Goal: Task Accomplishment & Management: Complete application form

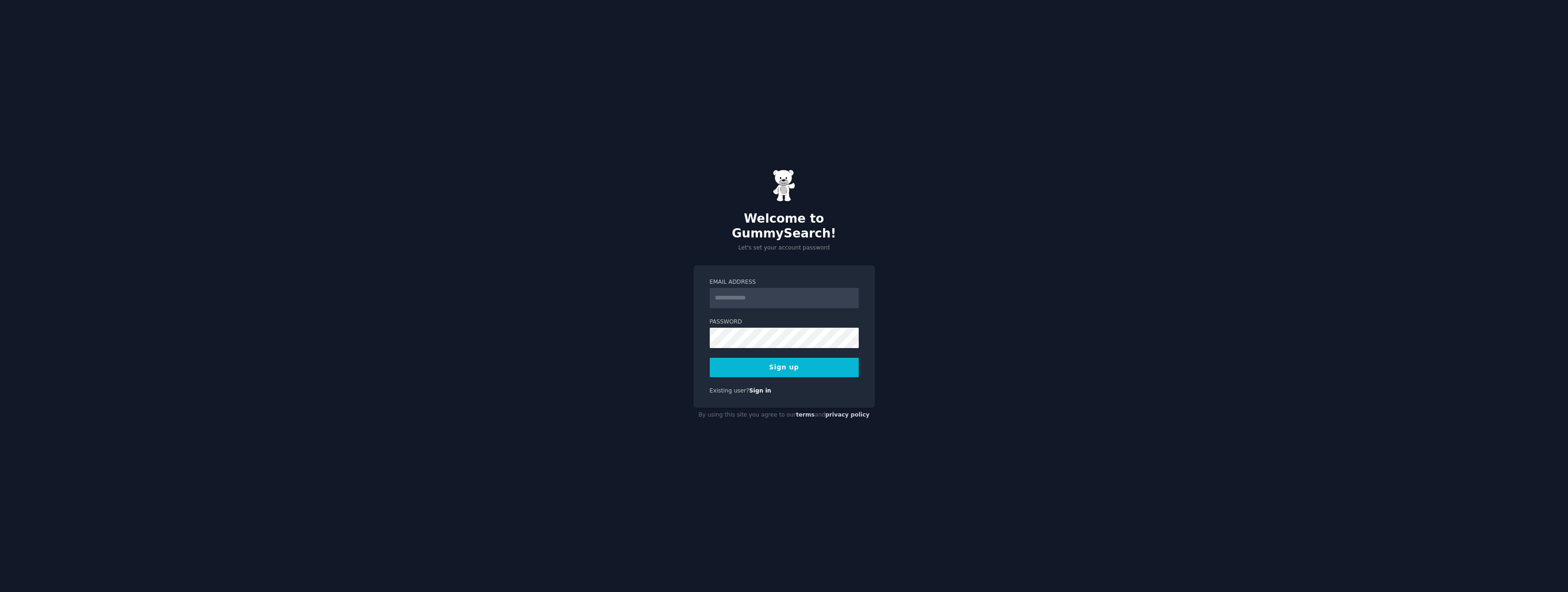
click at [761, 293] on input "Email Address" at bounding box center [784, 298] width 149 height 20
type input "**********"
click at [785, 357] on button "Sign up" at bounding box center [784, 367] width 149 height 20
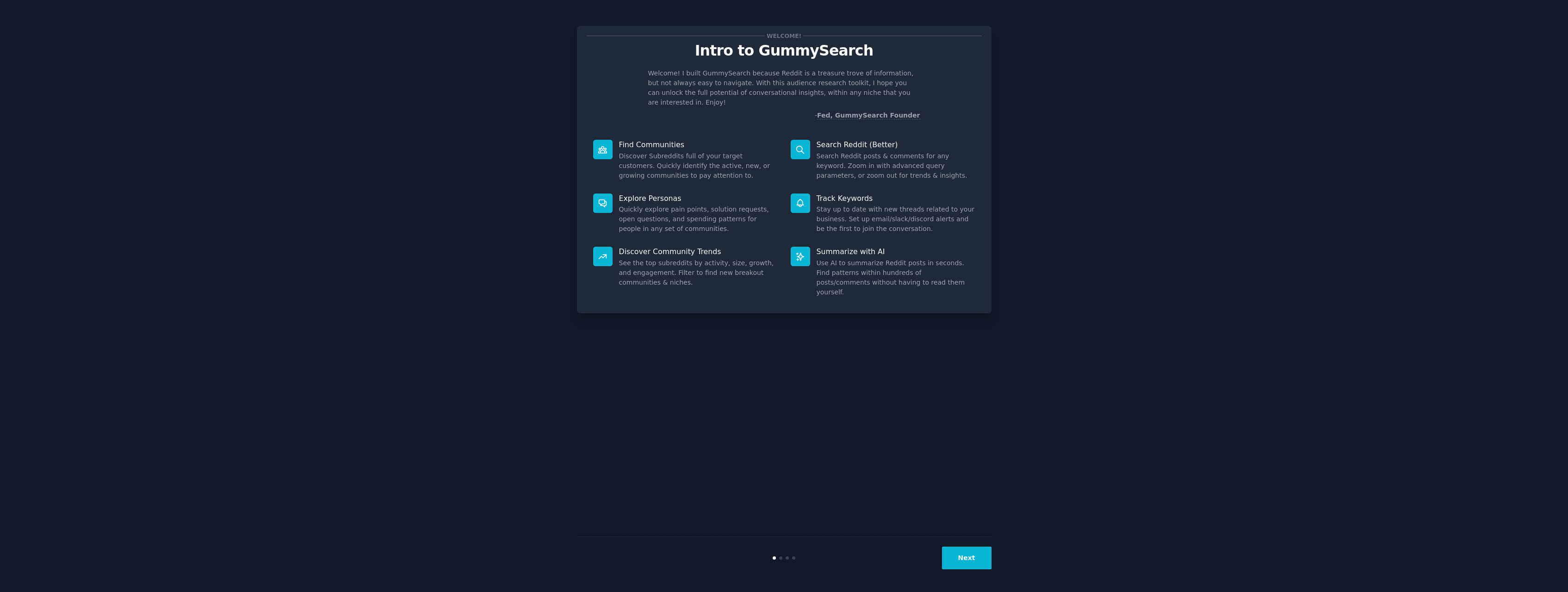
click at [970, 557] on button "Next" at bounding box center [966, 557] width 49 height 23
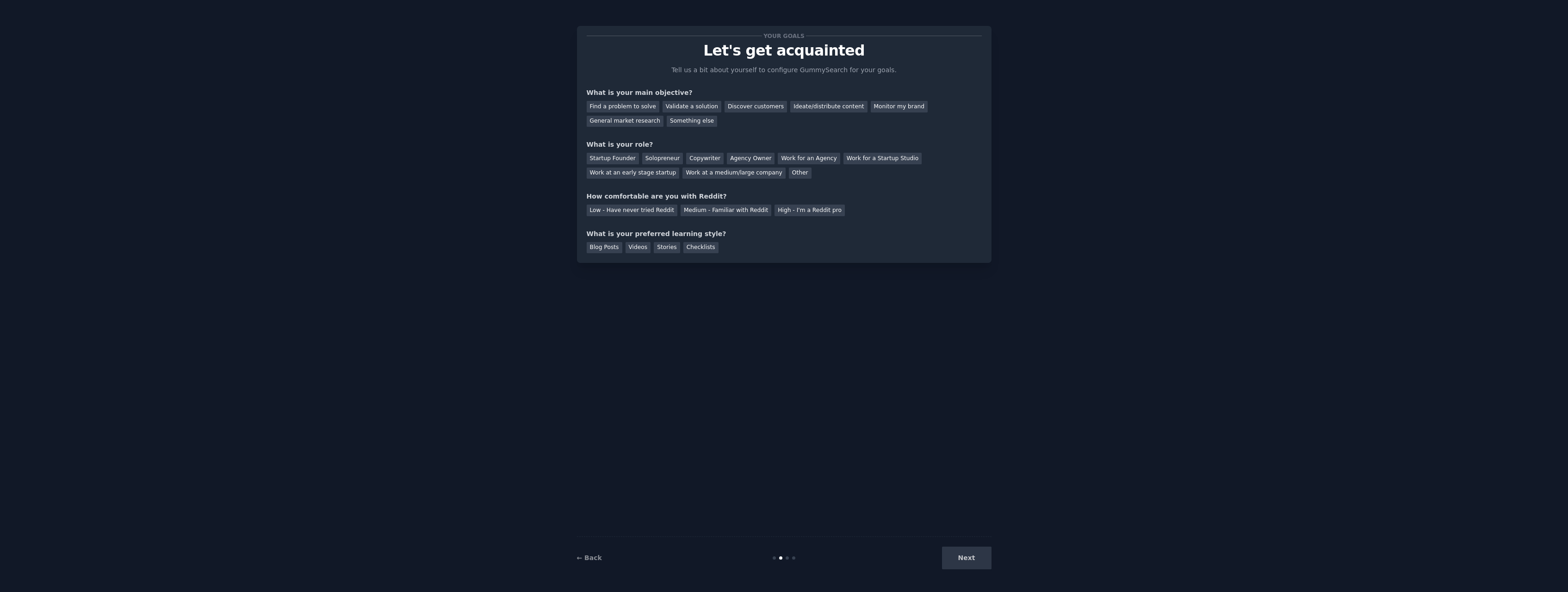
click at [969, 556] on div "Next" at bounding box center [922, 557] width 139 height 23
click at [625, 106] on div "Find a problem to solve" at bounding box center [623, 107] width 72 height 12
click at [870, 105] on div "Monitor my brand" at bounding box center [898, 107] width 57 height 12
click at [611, 106] on div "Find a problem to solve" at bounding box center [623, 107] width 72 height 12
click at [615, 154] on div "Startup Founder" at bounding box center [613, 158] width 52 height 12
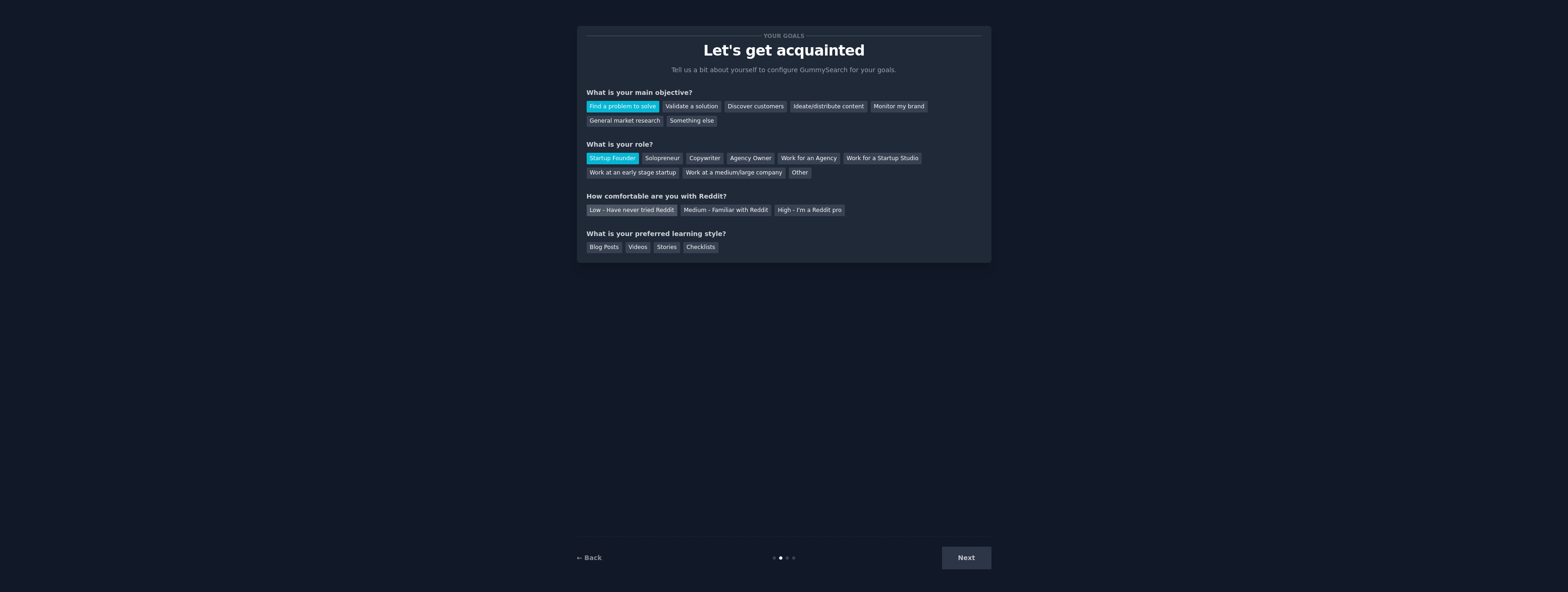
click at [630, 211] on div "Low - Have never tried Reddit" at bounding box center [632, 210] width 91 height 12
click at [636, 247] on div "Videos" at bounding box center [638, 248] width 26 height 12
click at [967, 553] on button "Next" at bounding box center [966, 557] width 49 height 23
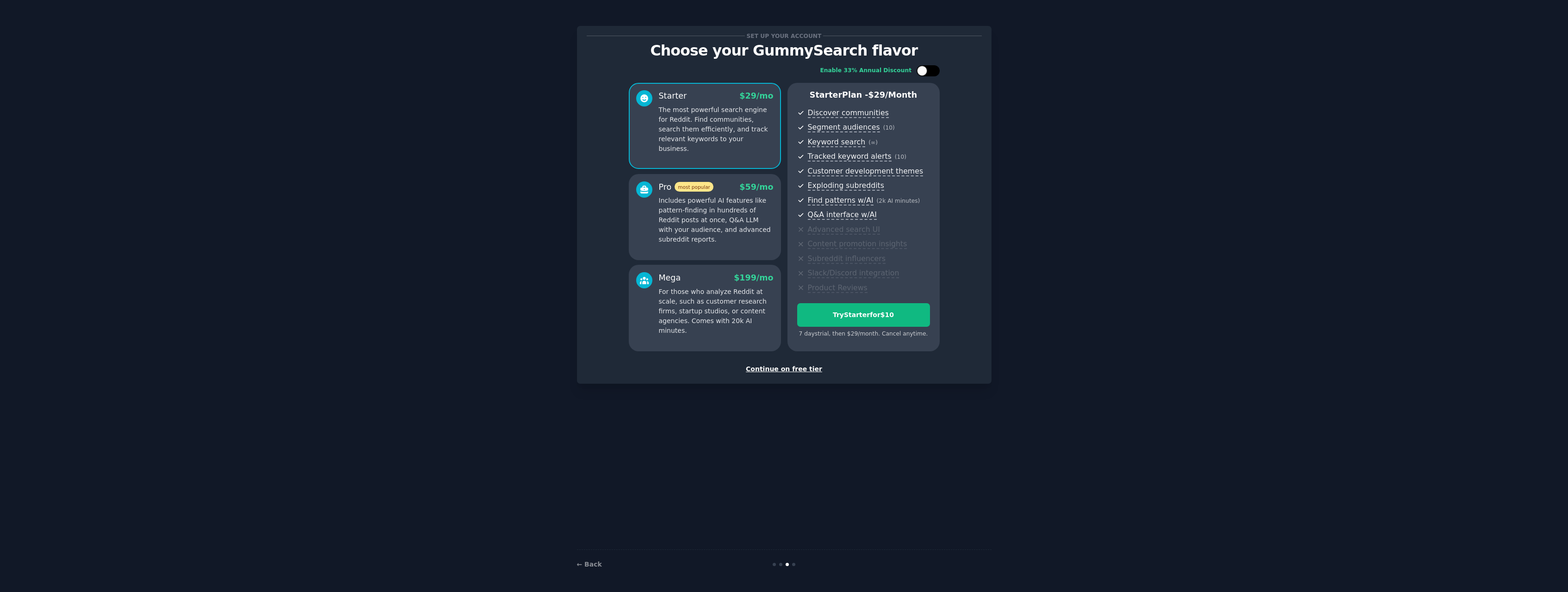
click at [929, 70] on div at bounding box center [927, 71] width 23 height 11
click at [921, 71] on icon at bounding box center [923, 71] width 5 height 5
click at [936, 68] on div at bounding box center [927, 71] width 23 height 11
checkbox input "true"
click at [699, 213] on p "Includes powerful AI features like pattern-finding in hundreds of Reddit posts …" at bounding box center [716, 219] width 115 height 48
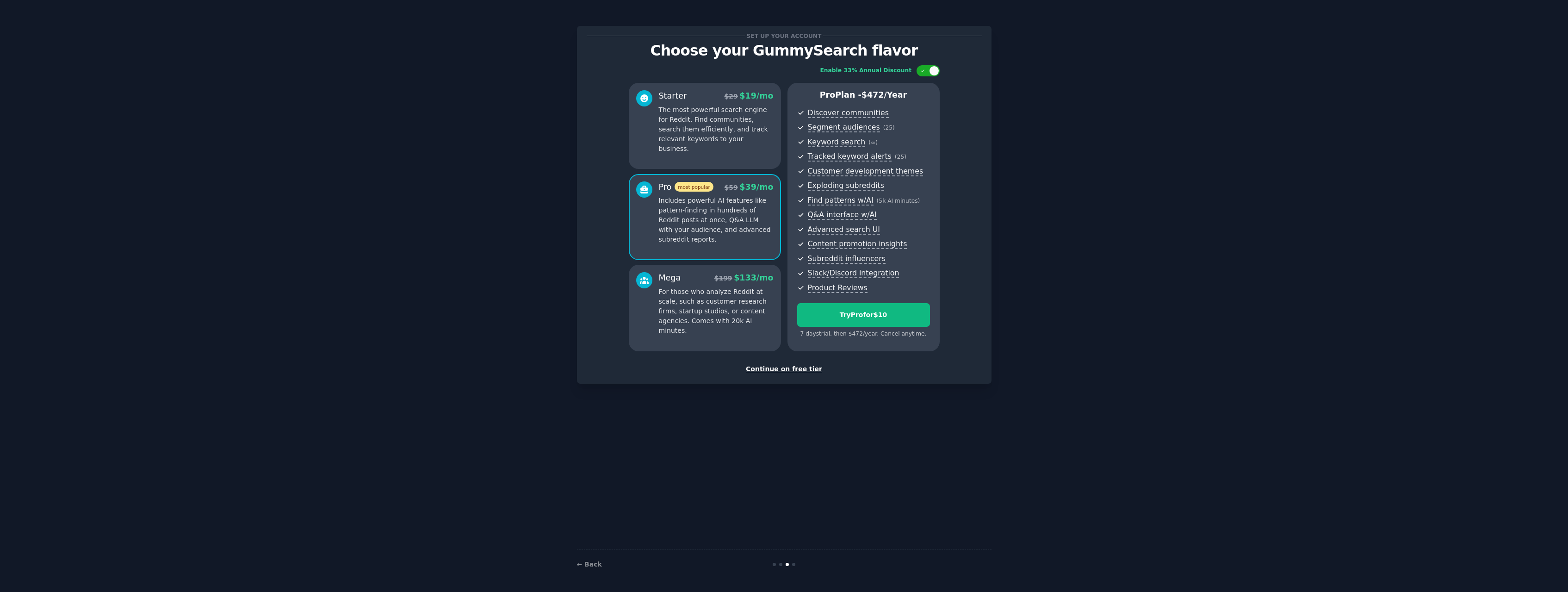
click at [695, 293] on p "For those who analyze Reddit at scale, such as customer research firms, startup…" at bounding box center [716, 310] width 115 height 48
click at [714, 208] on p "Includes powerful AI features like pattern-finding in hundreds of Reddit posts …" at bounding box center [716, 217] width 115 height 48
click at [715, 119] on p "The most powerful search engine for Reddit. Find communities, search them effic…" at bounding box center [716, 128] width 115 height 48
